Goal: Transaction & Acquisition: Purchase product/service

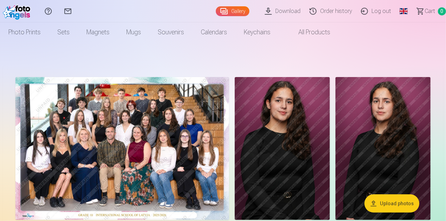
scroll to position [35, 0]
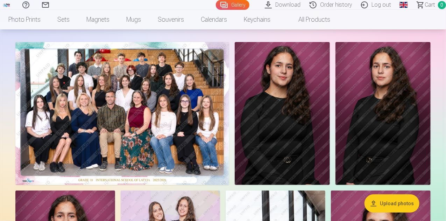
click at [192, 145] on img at bounding box center [122, 113] width 214 height 143
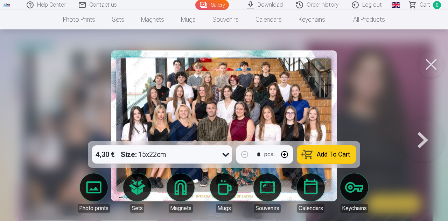
click at [228, 157] on icon at bounding box center [225, 154] width 11 height 11
click at [319, 152] on span "Add To Cart" at bounding box center [334, 154] width 34 height 6
click at [435, 65] on button at bounding box center [431, 64] width 28 height 28
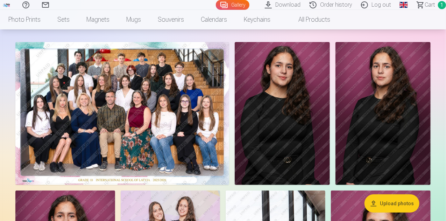
click at [330, 105] on img at bounding box center [282, 113] width 95 height 143
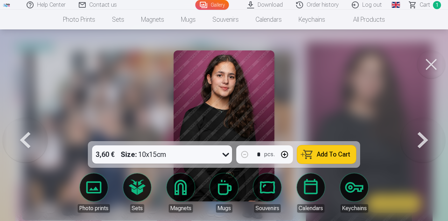
click at [440, 63] on button at bounding box center [431, 64] width 28 height 28
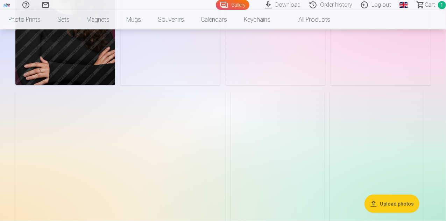
scroll to position [455, 0]
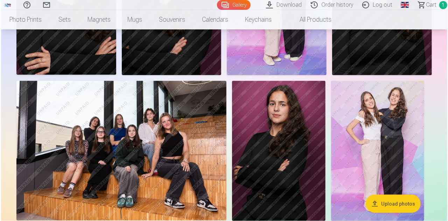
scroll to position [456, 0]
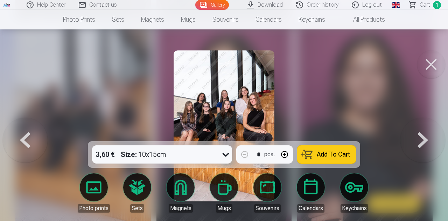
click at [426, 62] on button at bounding box center [431, 64] width 28 height 28
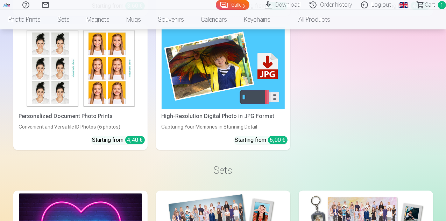
scroll to position [875, 0]
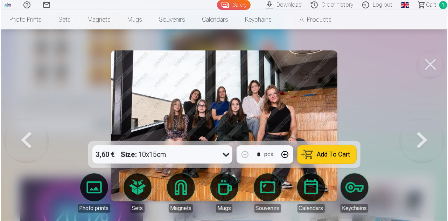
scroll to position [877, 0]
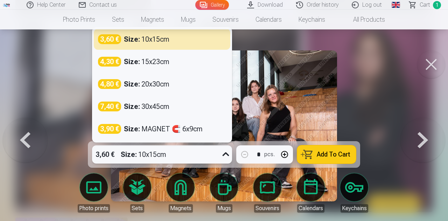
click at [230, 153] on icon at bounding box center [225, 154] width 11 height 11
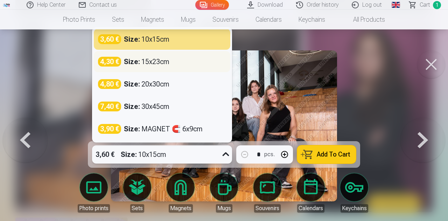
click at [161, 61] on div "Size : 15x23cm" at bounding box center [147, 62] width 46 height 10
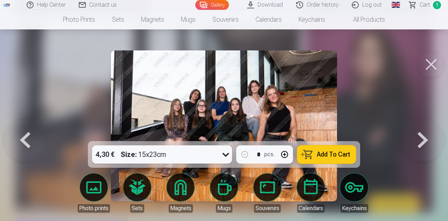
click at [332, 152] on span "Add To Cart" at bounding box center [334, 154] width 34 height 6
click at [437, 63] on button at bounding box center [431, 64] width 28 height 28
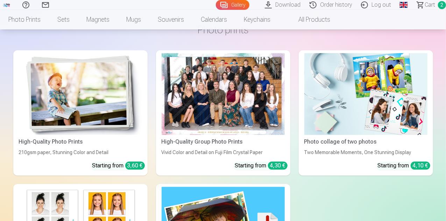
scroll to position [630, 0]
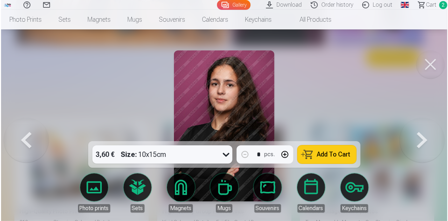
scroll to position [632, 0]
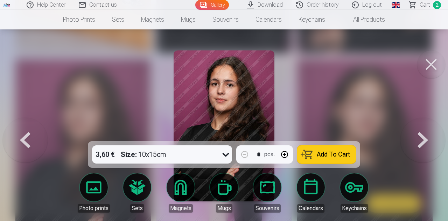
click at [334, 154] on span "Add To Cart" at bounding box center [334, 154] width 34 height 6
click at [442, 65] on button at bounding box center [431, 64] width 28 height 28
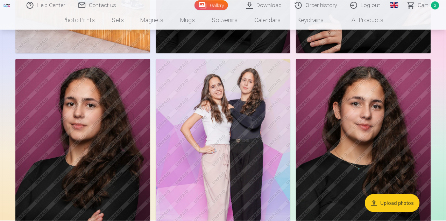
scroll to position [630, 0]
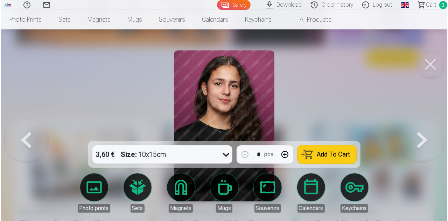
scroll to position [632, 0]
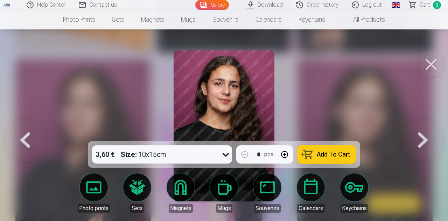
click at [328, 156] on span "Add To Cart" at bounding box center [334, 154] width 34 height 6
click at [432, 60] on button at bounding box center [431, 64] width 28 height 28
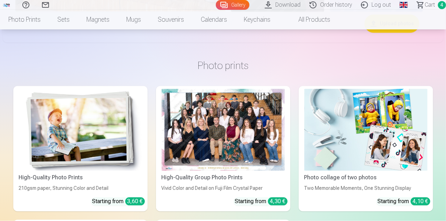
scroll to position [665, 0]
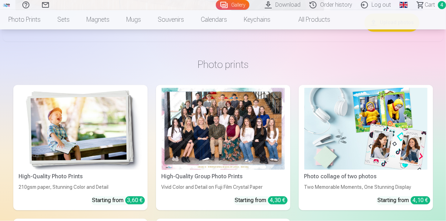
click at [425, 4] on span "Сart" at bounding box center [430, 5] width 11 height 8
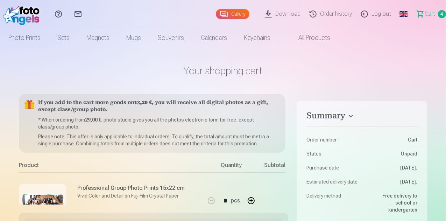
click at [216, 14] on link "Gallery" at bounding box center [233, 14] width 34 height 10
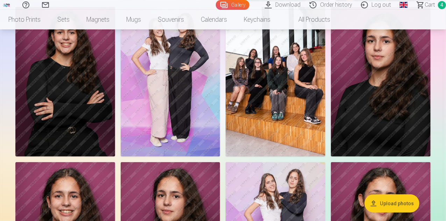
scroll to position [210, 0]
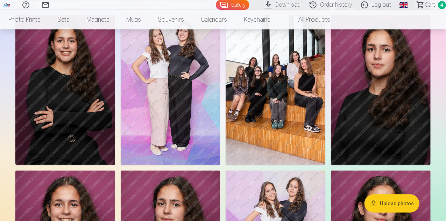
click at [115, 117] on img at bounding box center [65, 89] width 100 height 149
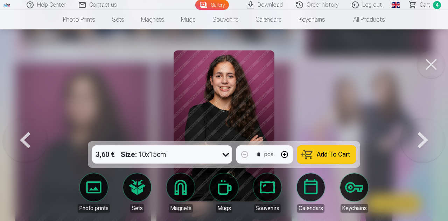
click at [324, 151] on span "Add To Cart" at bounding box center [334, 154] width 34 height 6
click at [431, 67] on button at bounding box center [431, 64] width 28 height 28
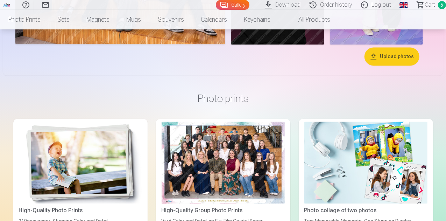
scroll to position [630, 0]
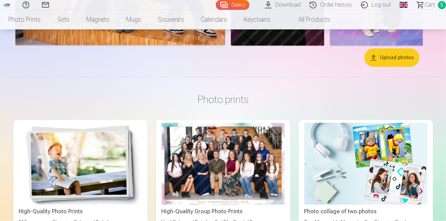
click at [425, 4] on span "Сart" at bounding box center [430, 5] width 11 height 8
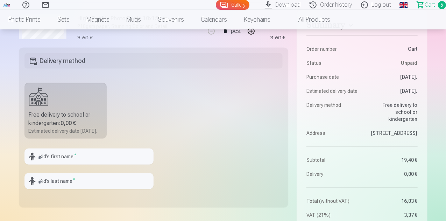
scroll to position [210, 0]
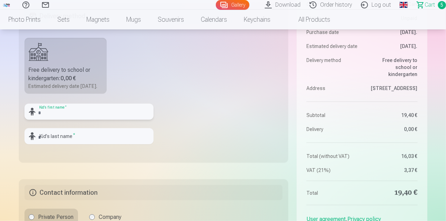
click at [71, 118] on input "text" at bounding box center [89, 112] width 129 height 16
type input "********"
click at [58, 144] on input "text" at bounding box center [89, 136] width 129 height 16
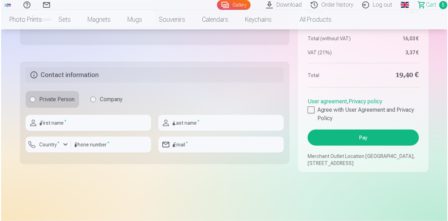
scroll to position [350, 0]
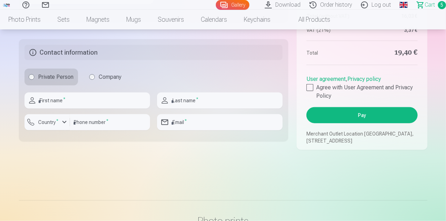
type input "*******"
click at [56, 109] on input "text" at bounding box center [88, 100] width 126 height 16
type input "******"
click at [206, 109] on input "text" at bounding box center [220, 100] width 126 height 16
type input "*******"
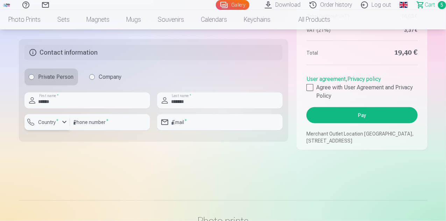
click at [47, 126] on label "Country *" at bounding box center [49, 122] width 26 height 7
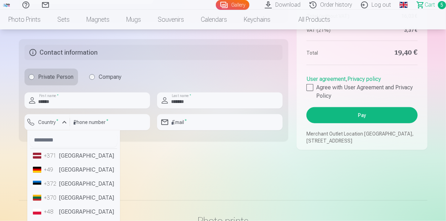
click at [65, 162] on li "+371 [GEOGRAPHIC_DATA]" at bounding box center [73, 156] width 87 height 14
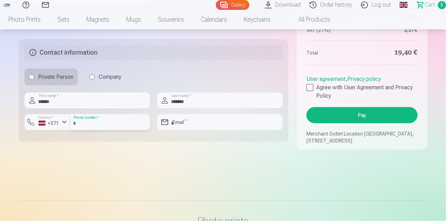
click at [95, 130] on input "number" at bounding box center [110, 122] width 80 height 16
type input "********"
click at [201, 130] on input "email" at bounding box center [220, 122] width 126 height 16
type input "**********"
click at [312, 91] on div at bounding box center [310, 87] width 7 height 7
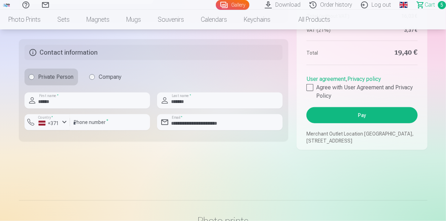
click at [356, 119] on button "Pay" at bounding box center [362, 115] width 111 height 16
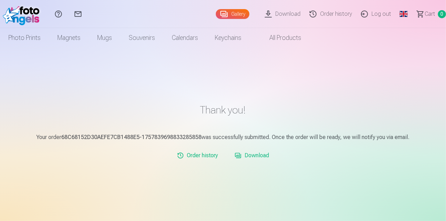
click at [376, 14] on link "Log out" at bounding box center [377, 14] width 39 height 28
